Goal: Task Accomplishment & Management: Use online tool/utility

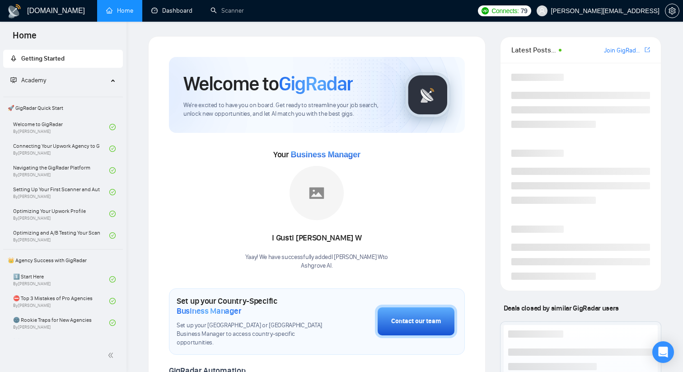
click at [182, 14] on link "Dashboard" at bounding box center [171, 11] width 41 height 8
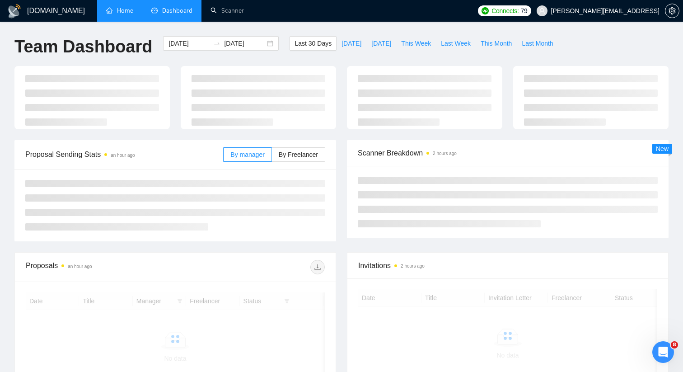
click at [129, 14] on link "Home" at bounding box center [119, 11] width 27 height 8
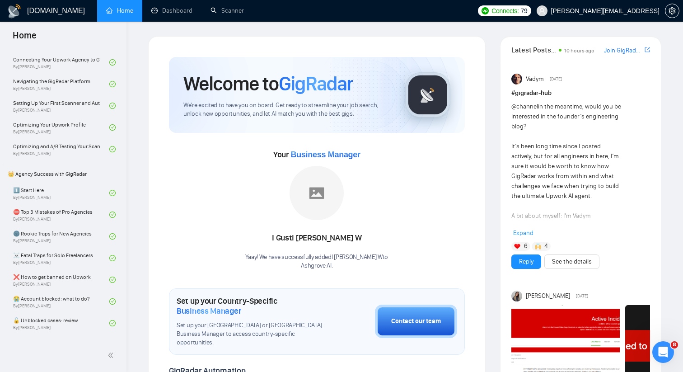
scroll to position [86, 0]
click at [180, 7] on link "Dashboard" at bounding box center [171, 11] width 41 height 8
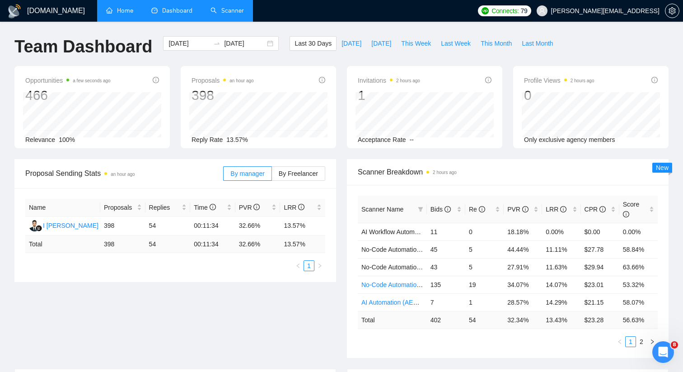
click at [234, 7] on link "Scanner" at bounding box center [226, 11] width 33 height 8
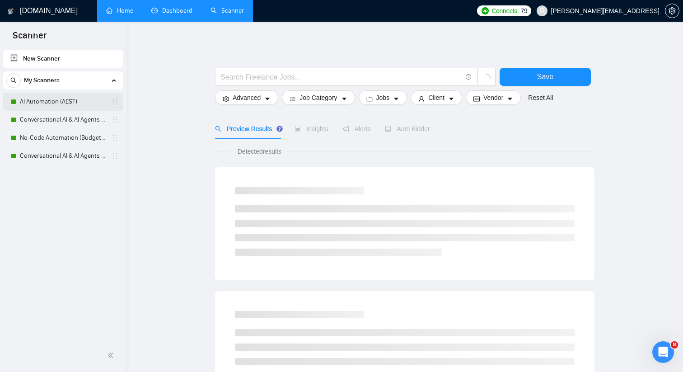
click at [78, 97] on link "AI Automation (AEST)" at bounding box center [63, 102] width 86 height 18
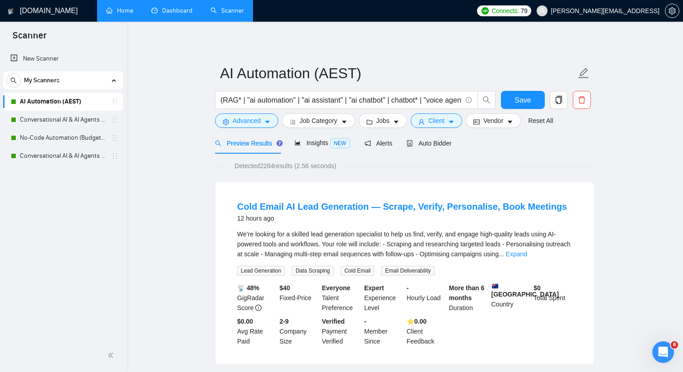
click at [71, 57] on link "New Scanner" at bounding box center [62, 59] width 105 height 18
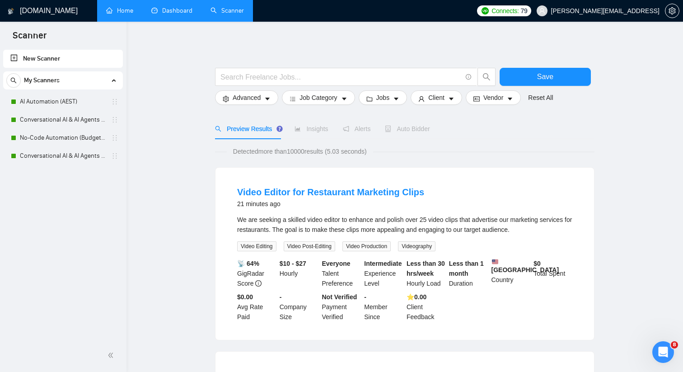
click at [290, 76] on input "text" at bounding box center [340, 76] width 241 height 11
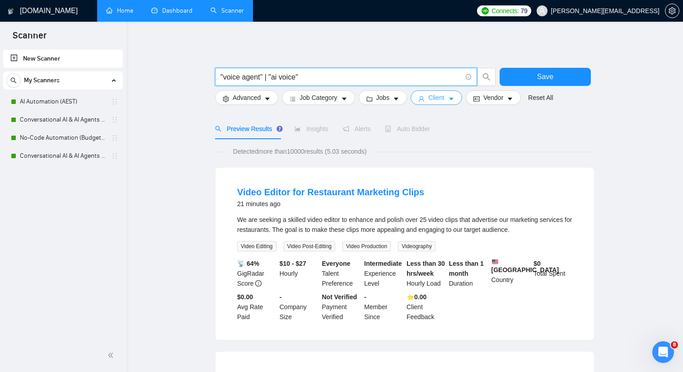
type input ""voice agent" | "ai voice""
click at [454, 96] on icon "caret-down" at bounding box center [451, 99] width 6 height 6
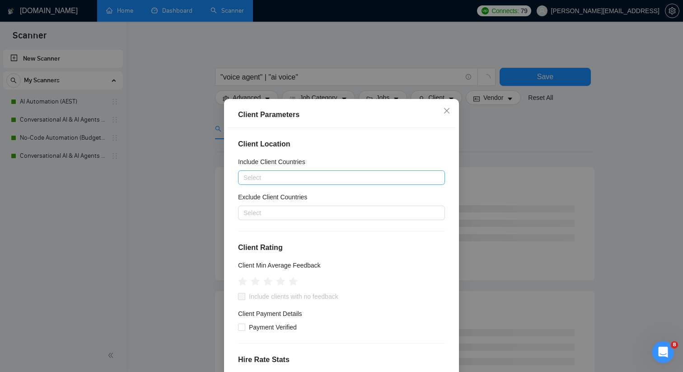
click at [323, 179] on div at bounding box center [336, 177] width 193 height 11
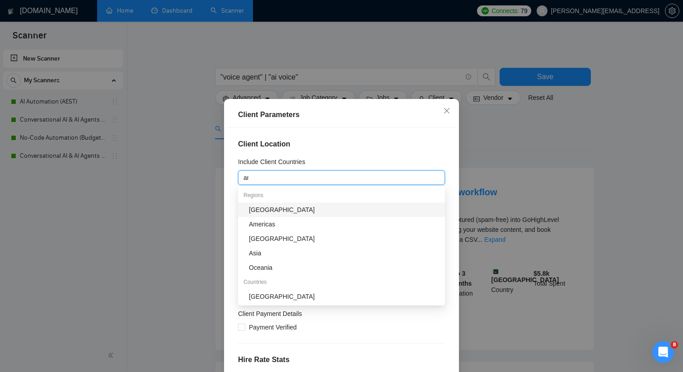
type input "amer"
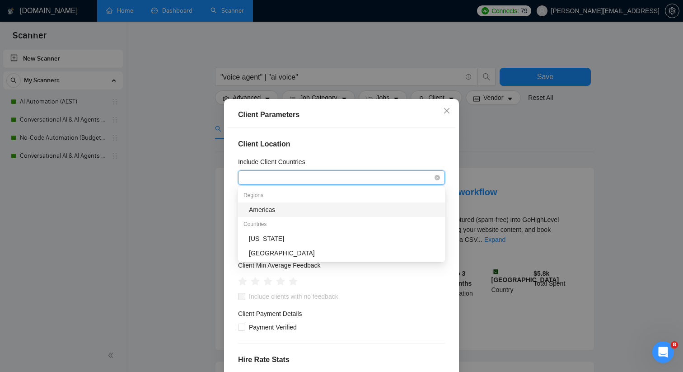
click at [289, 177] on div "amer" at bounding box center [336, 177] width 193 height 11
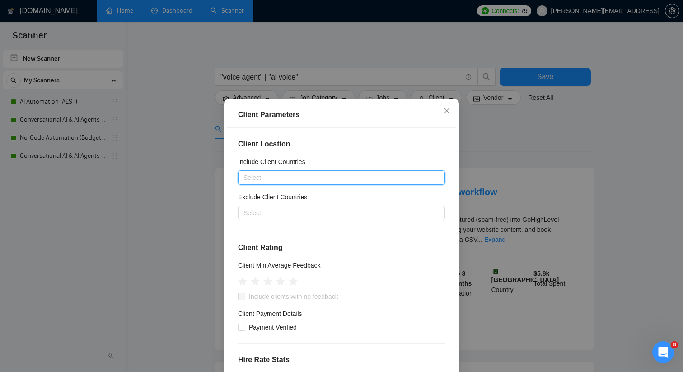
click at [289, 177] on div at bounding box center [336, 177] width 193 height 11
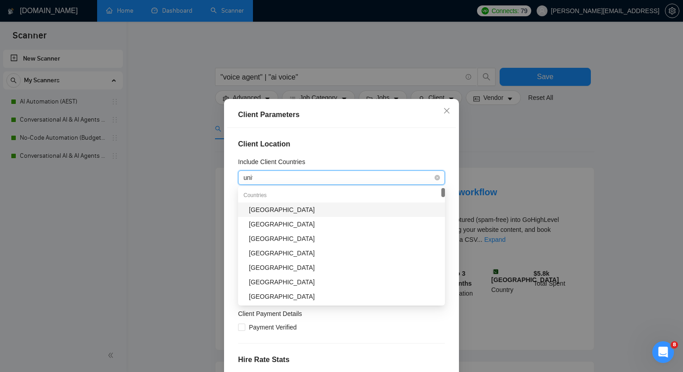
type input "unite"
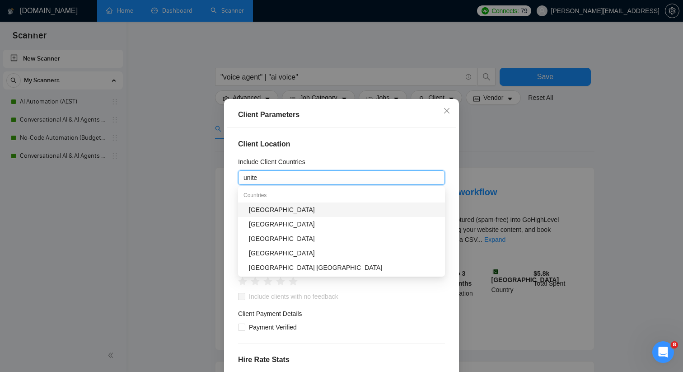
click at [271, 205] on div "[GEOGRAPHIC_DATA]" at bounding box center [344, 210] width 191 height 10
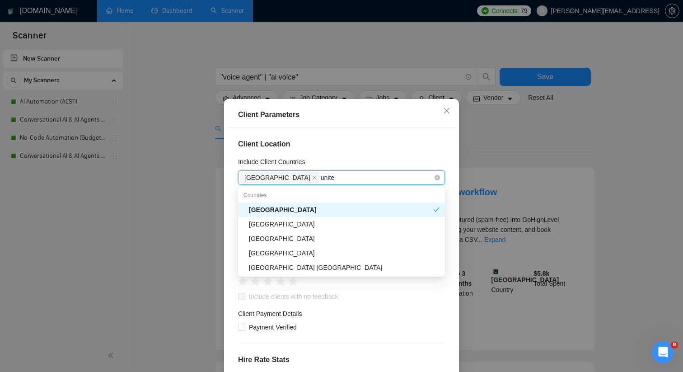
type input "united"
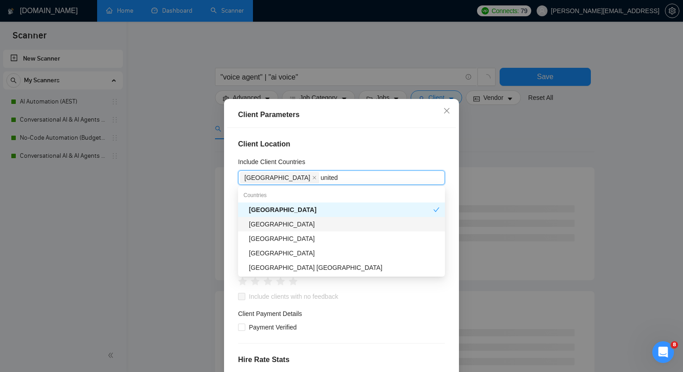
click at [288, 222] on div "[GEOGRAPHIC_DATA]" at bounding box center [344, 224] width 191 height 10
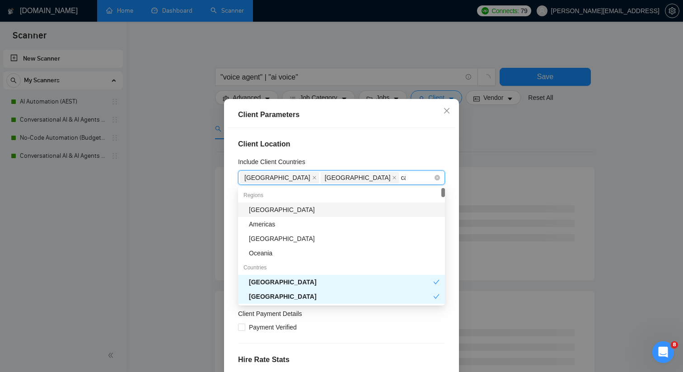
type input "cana"
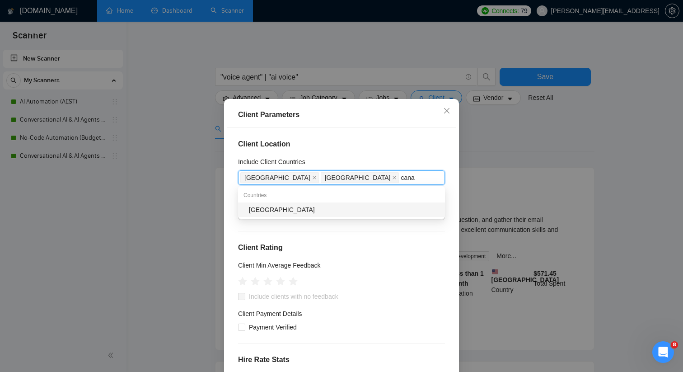
click at [362, 208] on div "[GEOGRAPHIC_DATA]" at bounding box center [344, 210] width 191 height 10
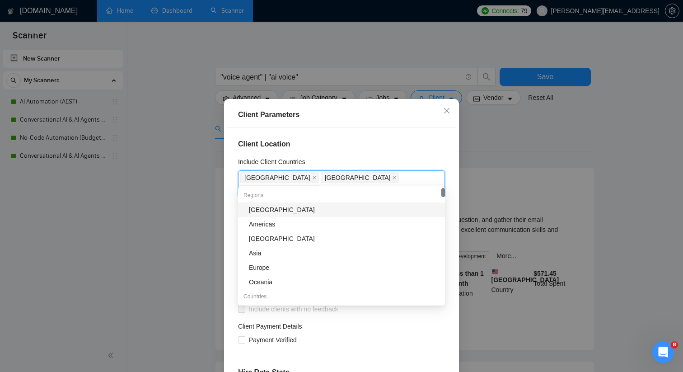
click at [382, 150] on div "Client Location Include Client Countries [GEOGRAPHIC_DATA] [GEOGRAPHIC_DATA] [G…" at bounding box center [341, 258] width 229 height 260
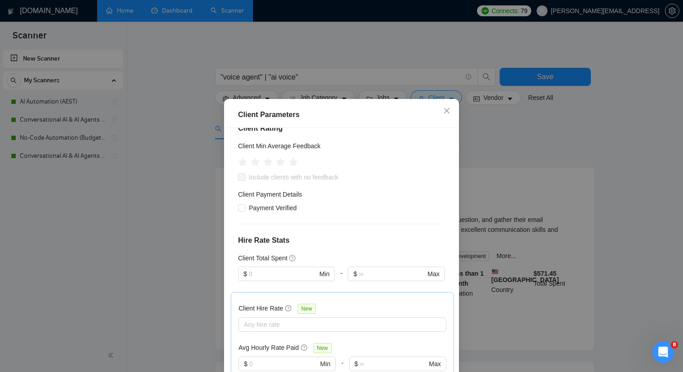
scroll to position [175, 0]
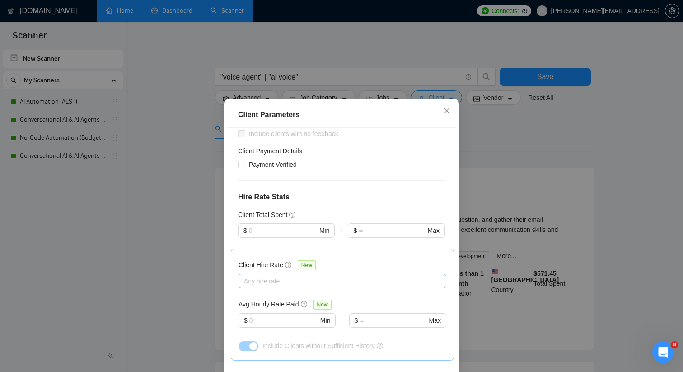
click at [308, 274] on div "Any hire rate" at bounding box center [342, 281] width 208 height 14
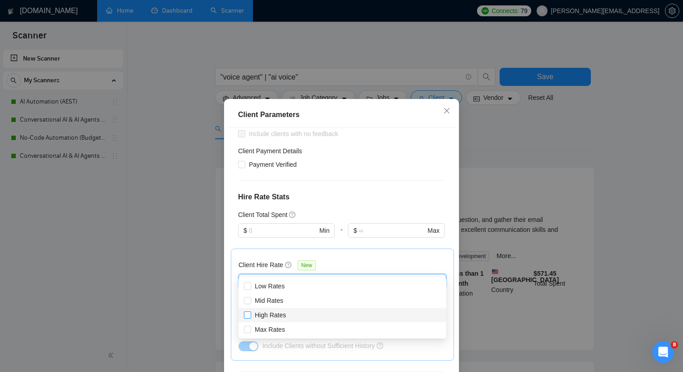
click at [284, 317] on span "High Rates" at bounding box center [270, 314] width 31 height 7
click at [250, 317] on input "High Rates" at bounding box center [247, 314] width 6 height 6
checkbox input "true"
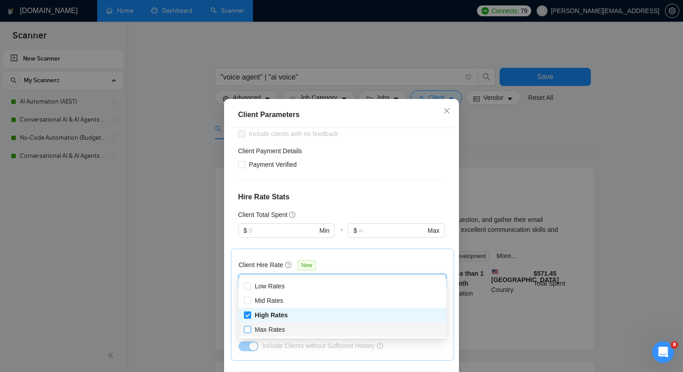
click at [284, 324] on span "Max Rates" at bounding box center [269, 329] width 37 height 10
click at [250, 326] on input "Max Rates" at bounding box center [247, 329] width 6 height 6
click at [295, 334] on div "Max Rates" at bounding box center [342, 329] width 208 height 14
checkbox input "true"
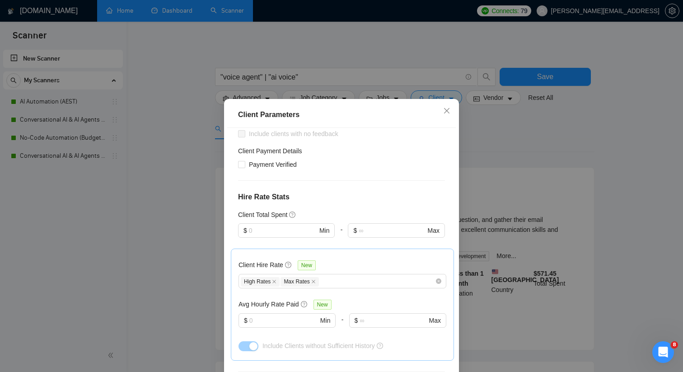
click at [360, 191] on h4 "Hire Rate Stats" at bounding box center [341, 196] width 207 height 11
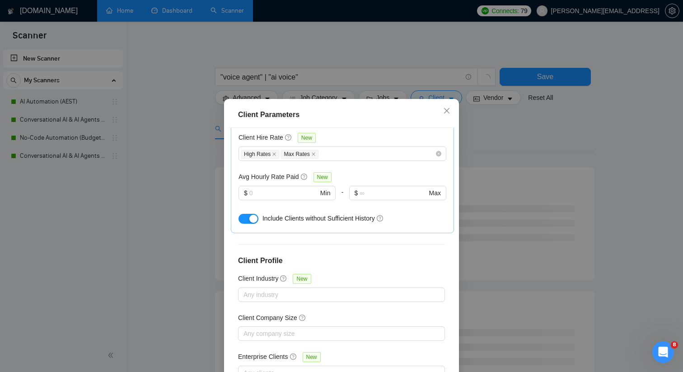
scroll to position [56, 0]
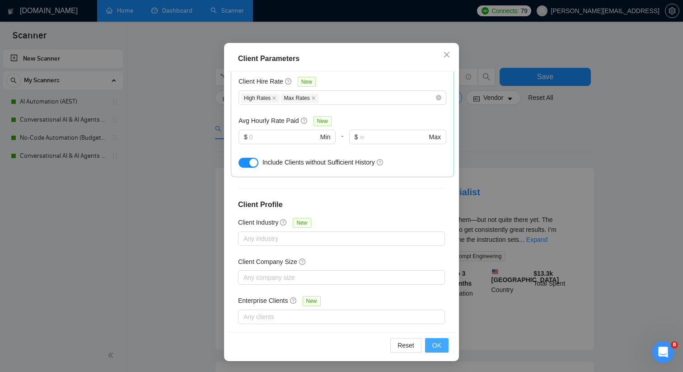
click at [438, 344] on span "OK" at bounding box center [436, 345] width 9 height 10
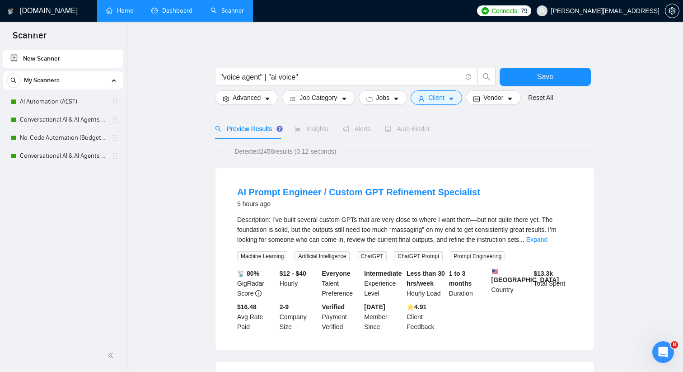
scroll to position [11, 0]
click at [312, 97] on span "Job Category" at bounding box center [317, 98] width 37 height 10
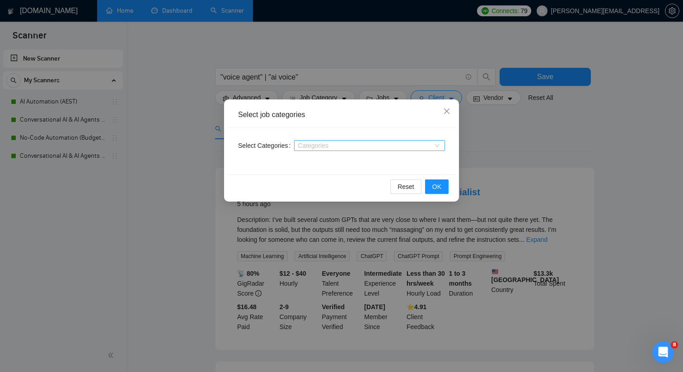
click at [314, 146] on div at bounding box center [364, 145] width 137 height 7
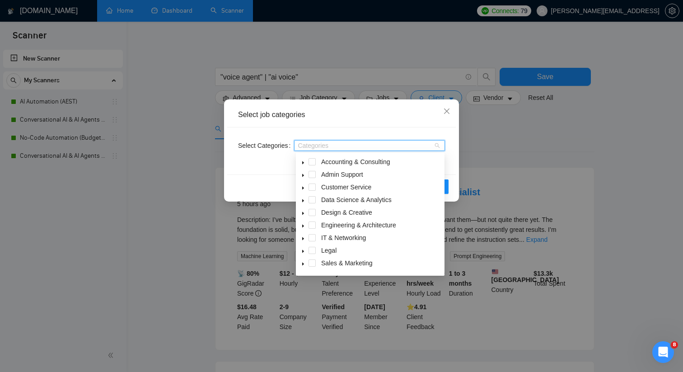
click at [302, 198] on span at bounding box center [303, 199] width 11 height 11
click at [322, 215] on span at bounding box center [322, 212] width 7 height 7
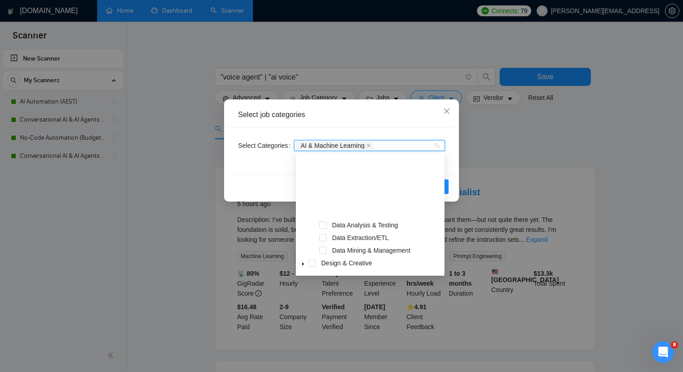
scroll to position [87, 0]
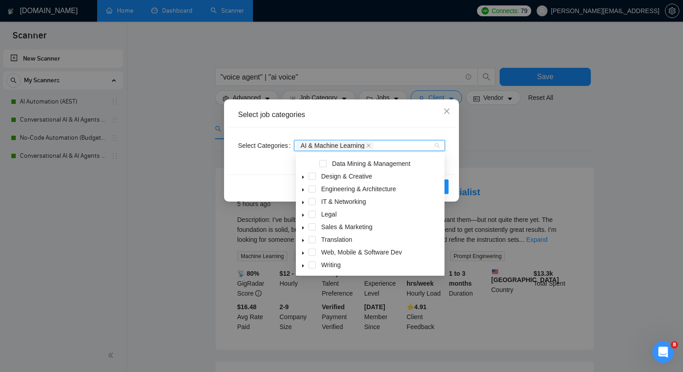
click at [301, 250] on span at bounding box center [303, 252] width 11 height 11
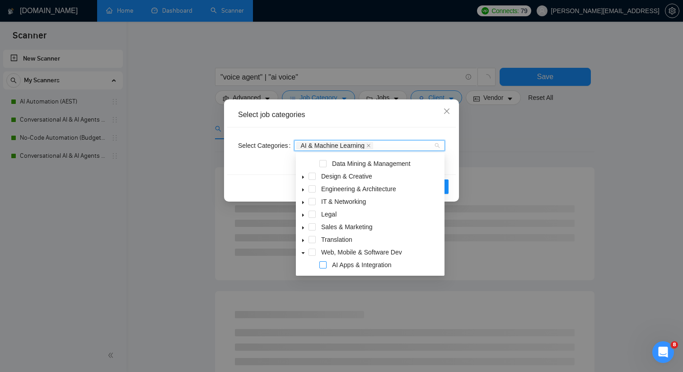
click at [324, 265] on span at bounding box center [322, 264] width 7 height 7
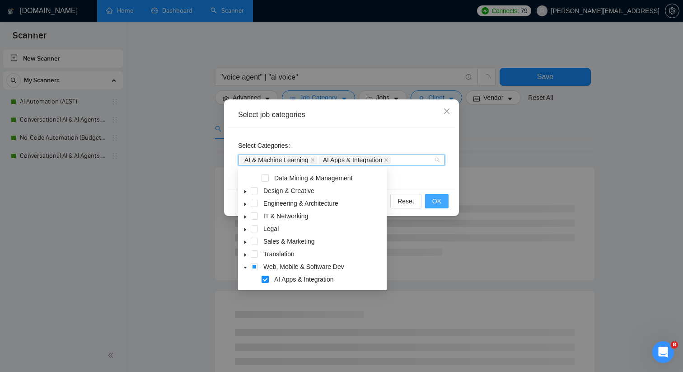
click at [432, 198] on button "OK" at bounding box center [436, 201] width 23 height 14
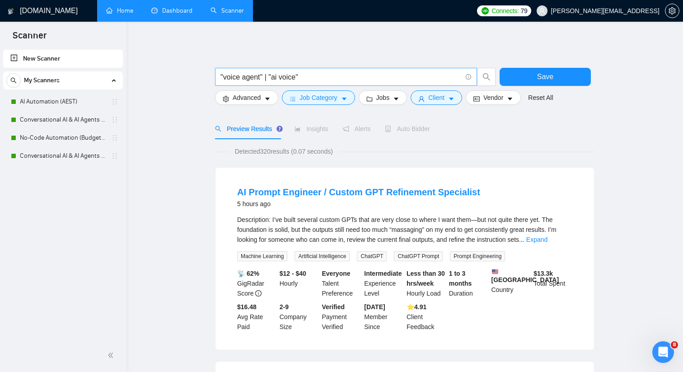
click at [271, 75] on input ""voice agent" | "ai voice"" at bounding box center [340, 76] width 241 height 11
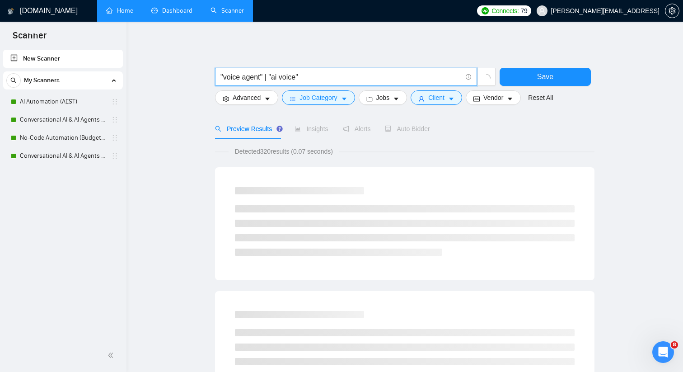
click at [271, 75] on input ""voice agent" | "ai voice"" at bounding box center [340, 76] width 241 height 11
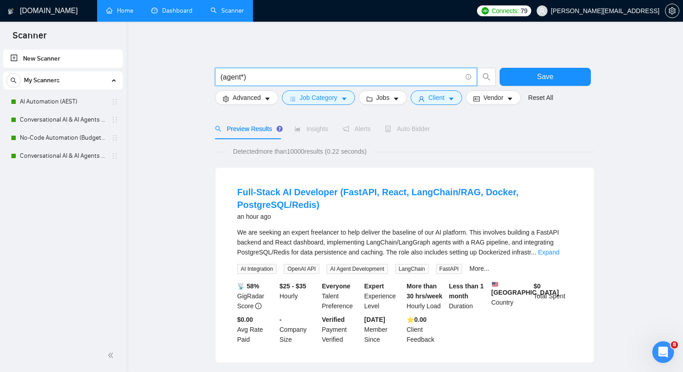
type input "(agent*)"
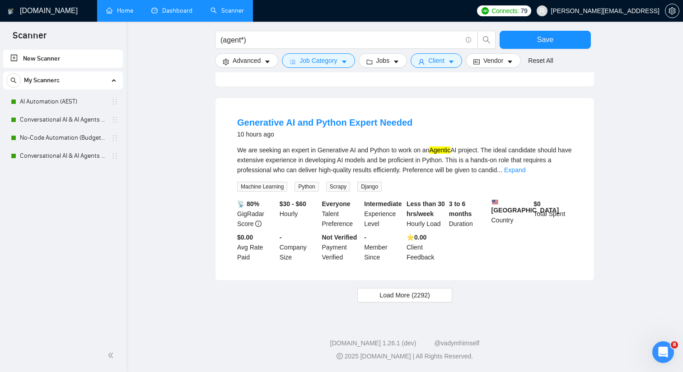
scroll to position [878, 0]
click at [404, 300] on span "Load More (2292)" at bounding box center [404, 295] width 50 height 10
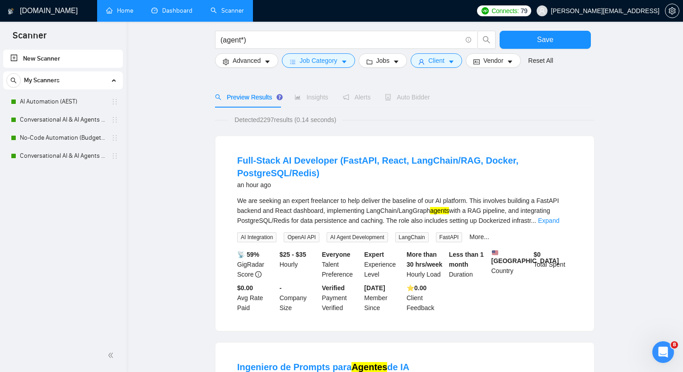
scroll to position [0, 0]
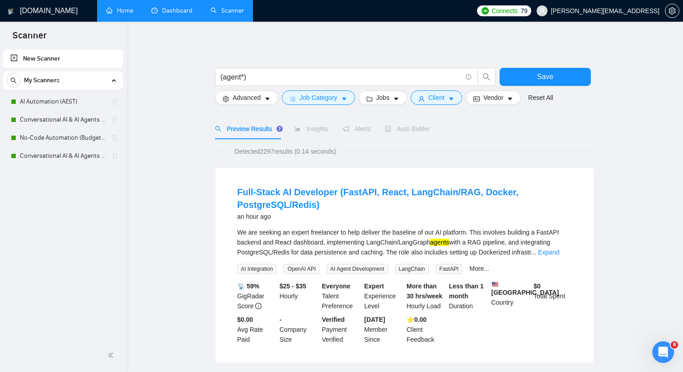
click at [130, 11] on link "Home" at bounding box center [119, 11] width 27 height 8
